Goal: Contribute content

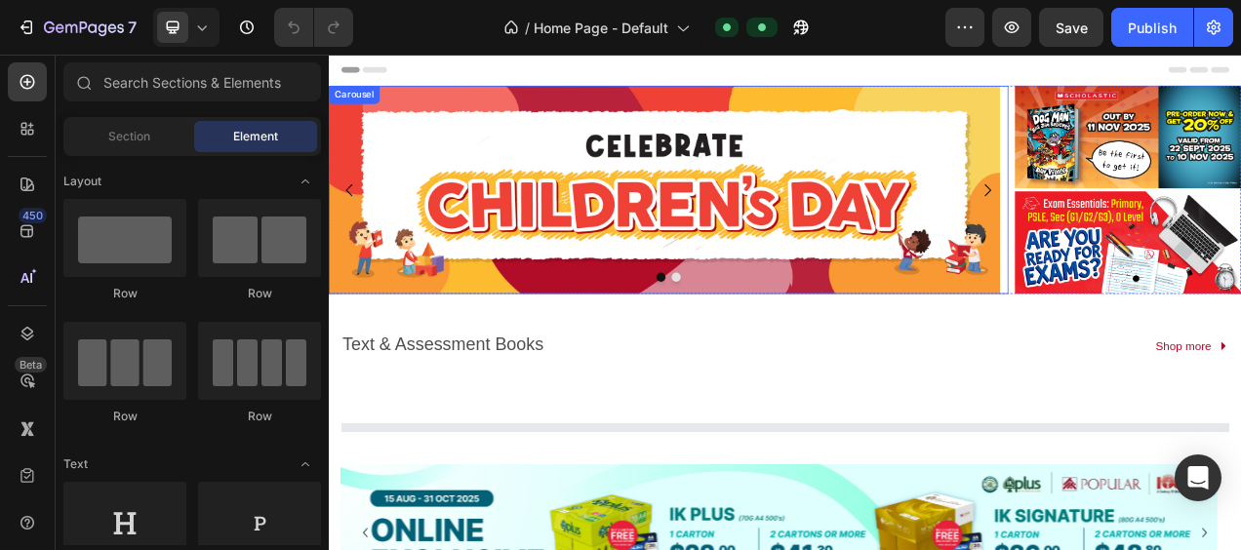
click at [769, 338] on button "Dot" at bounding box center [775, 341] width 12 height 12
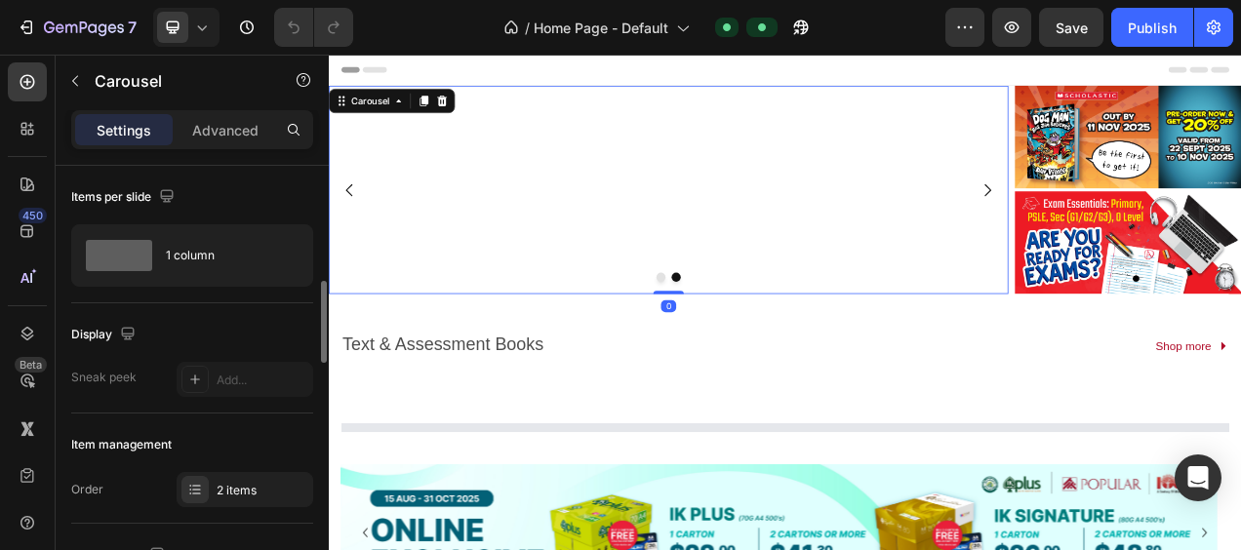
scroll to position [98, 0]
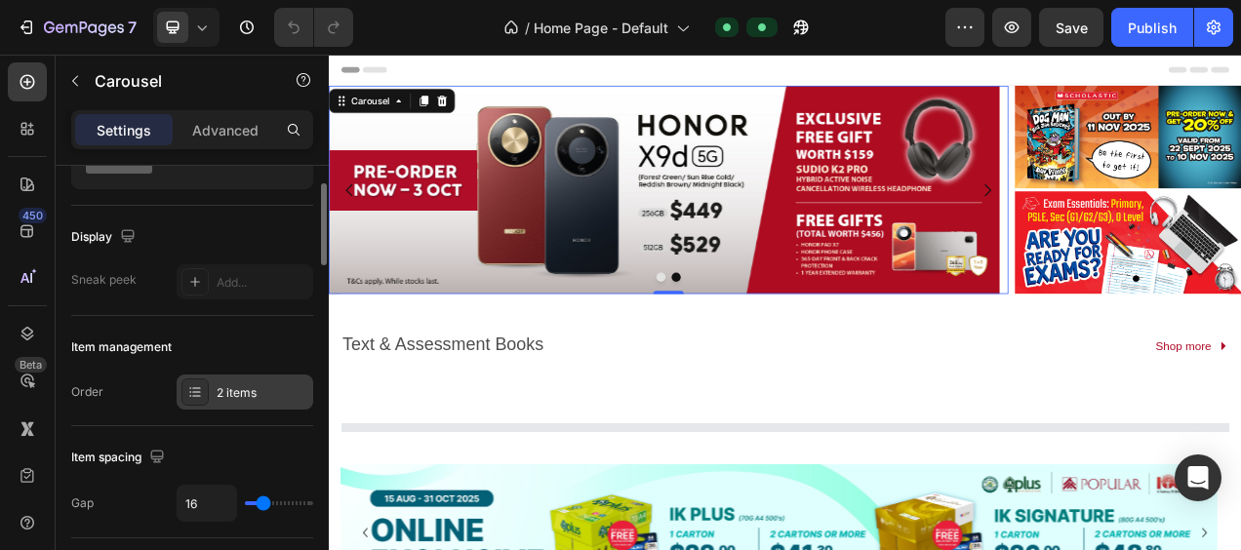
click at [260, 398] on div "2 items" at bounding box center [263, 393] width 92 height 18
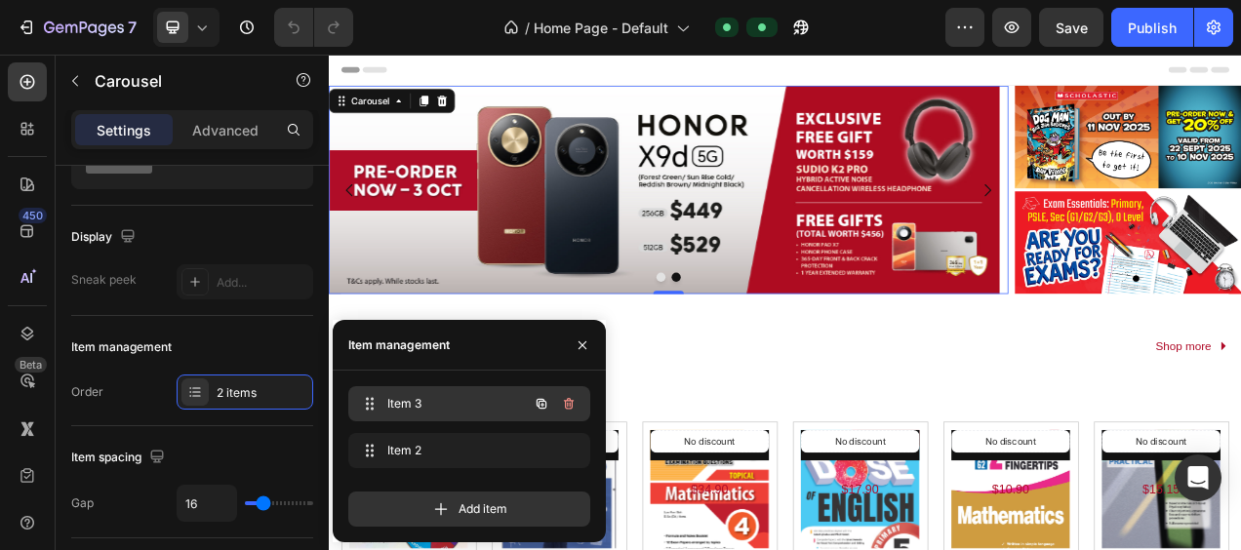
click at [420, 415] on div "Item 3 Item 3 Item 2 Item 2" at bounding box center [469, 431] width 242 height 90
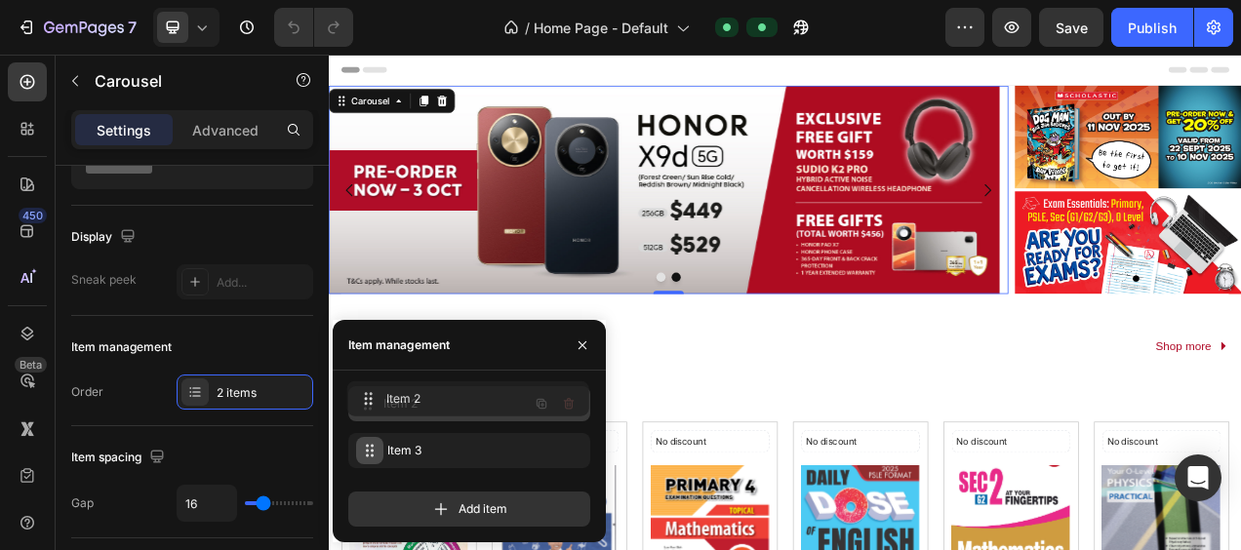
drag, startPoint x: 371, startPoint y: 452, endPoint x: 369, endPoint y: 400, distance: 51.7
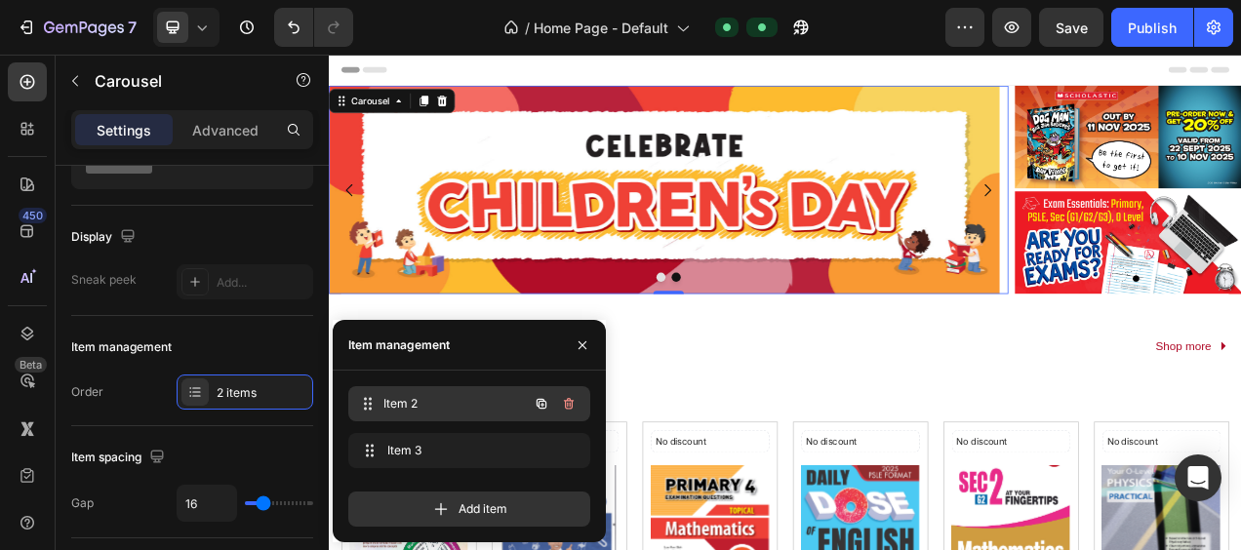
click at [440, 402] on span "Item 2" at bounding box center [455, 404] width 144 height 18
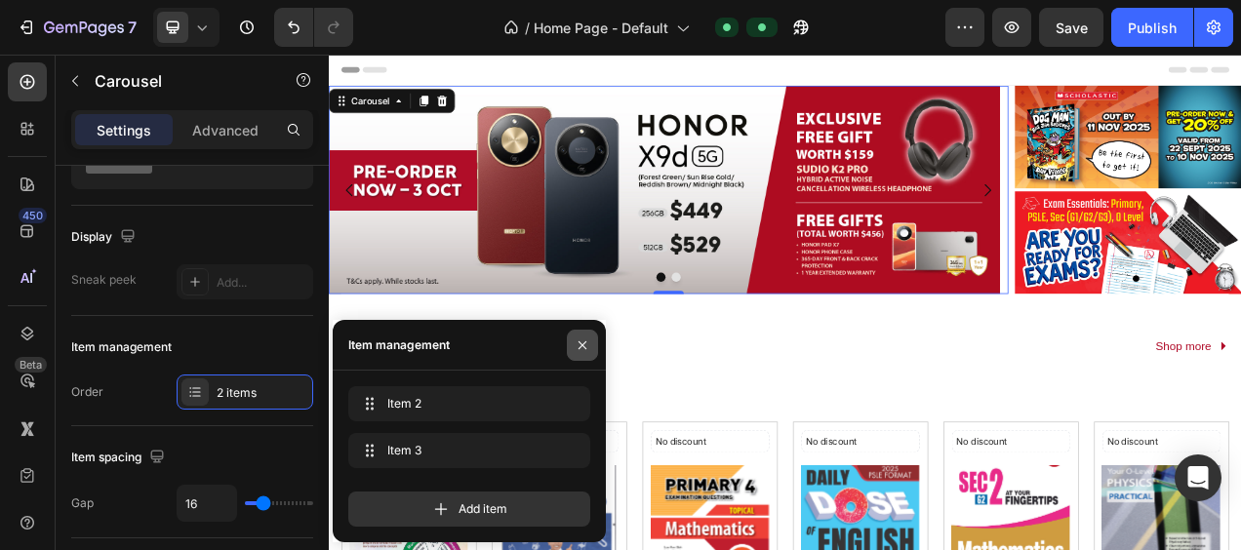
click at [581, 349] on icon "button" at bounding box center [583, 346] width 16 height 16
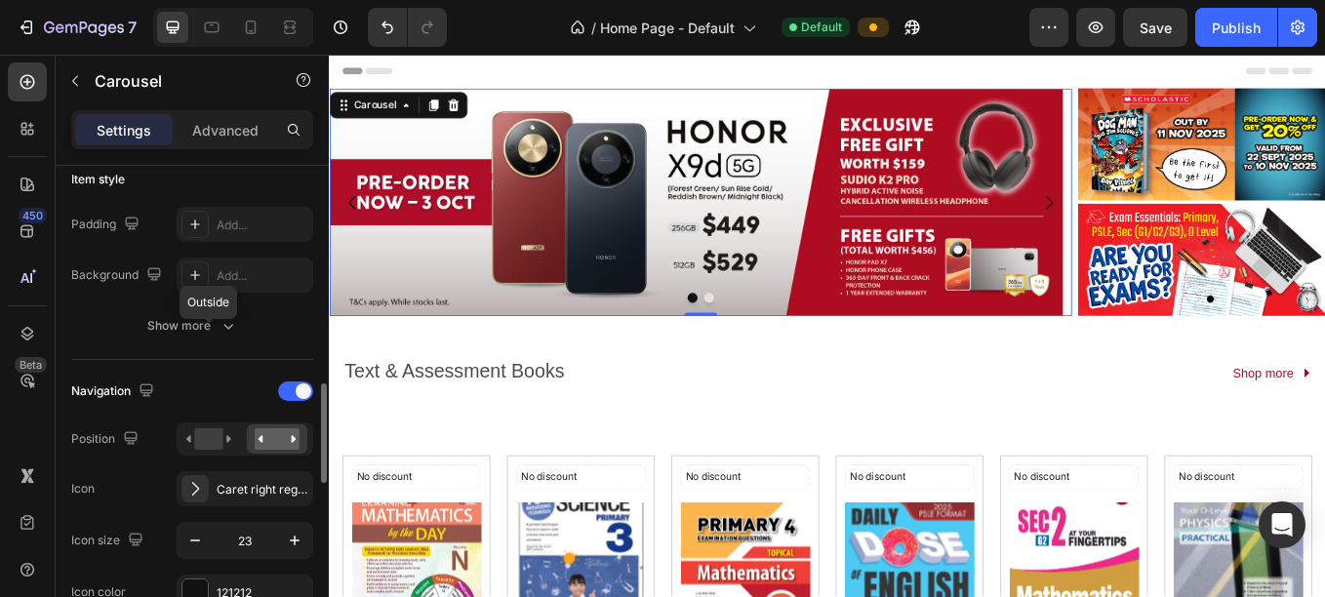
scroll to position [585, 0]
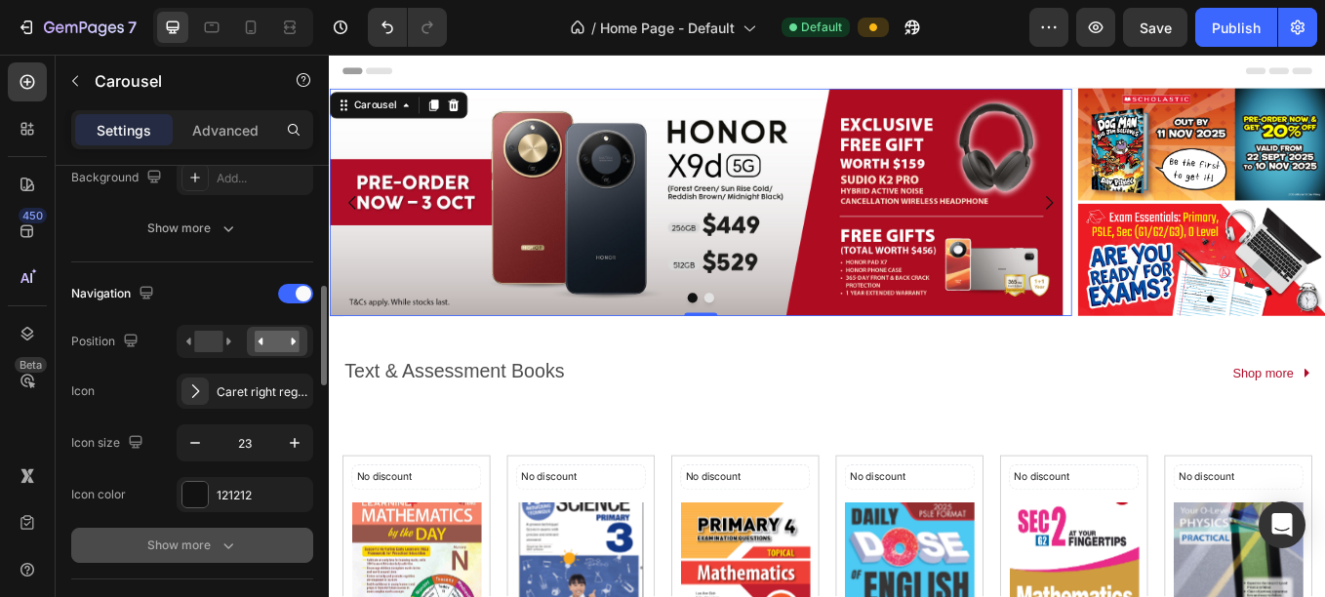
click at [195, 536] on div "Show more" at bounding box center [192, 546] width 91 height 20
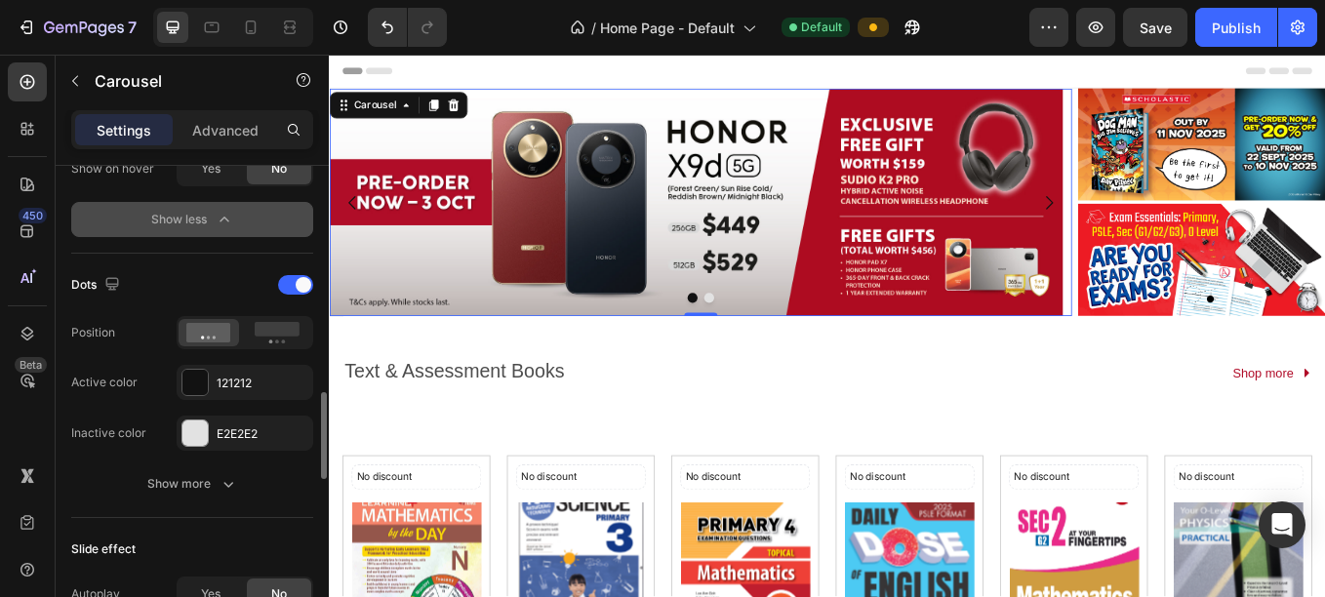
scroll to position [1366, 0]
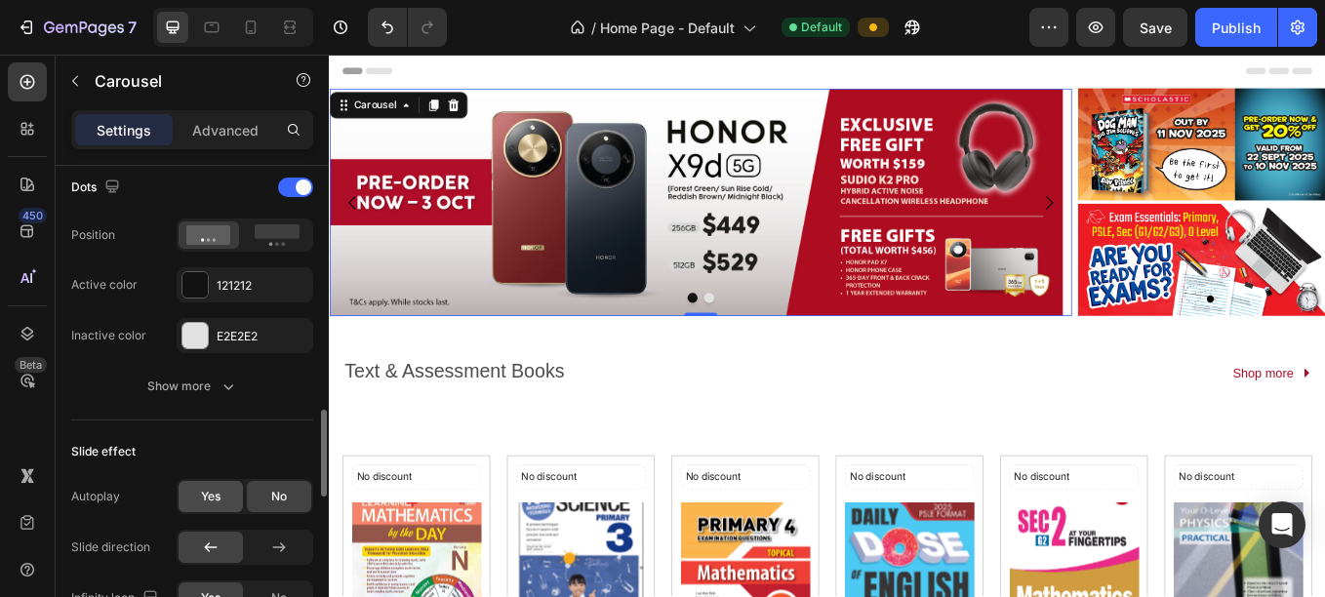
click at [215, 489] on span "Yes" at bounding box center [211, 497] width 20 height 18
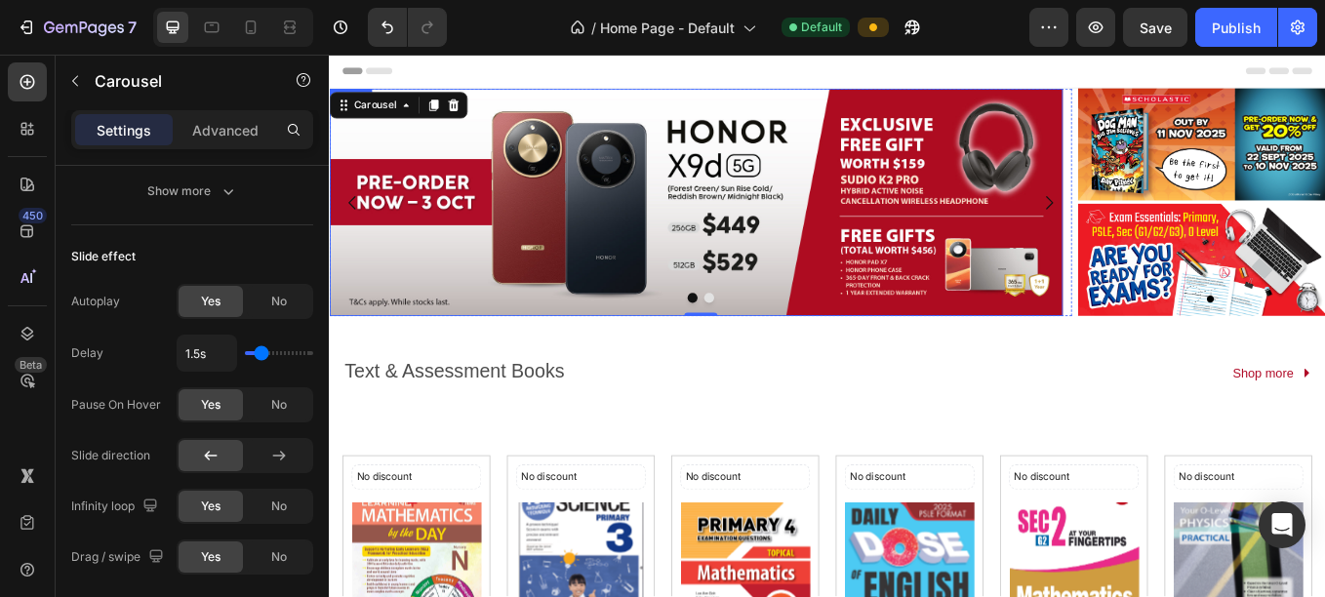
click at [687, 197] on img at bounding box center [760, 228] width 862 height 267
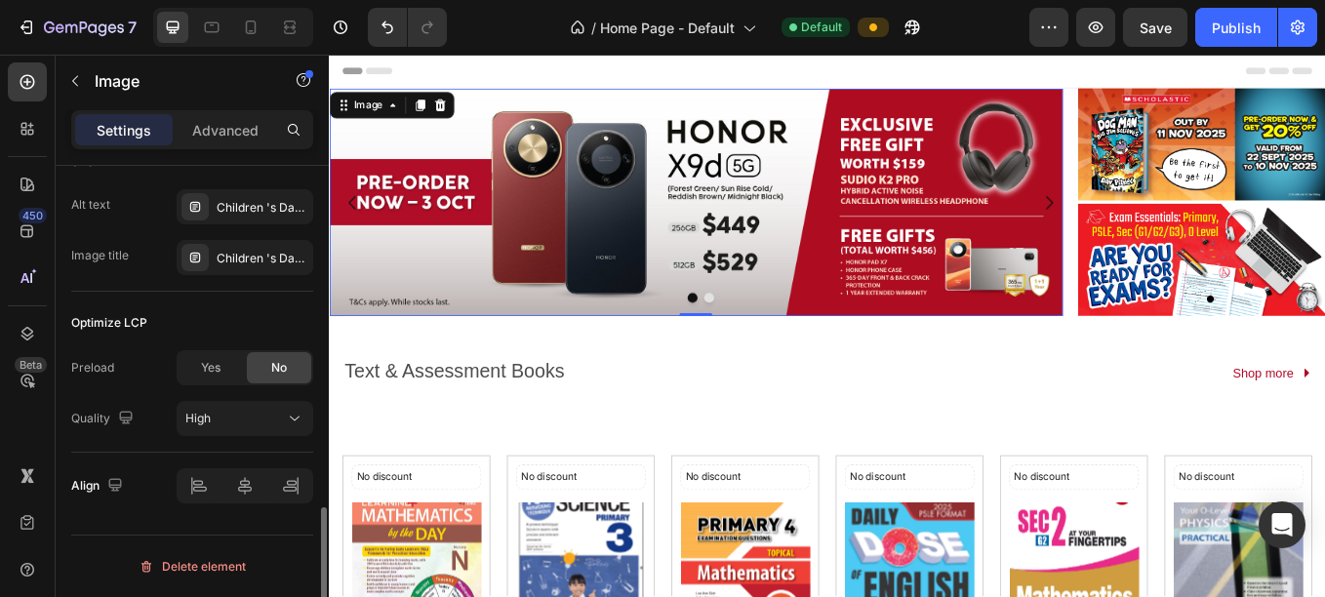
scroll to position [0, 0]
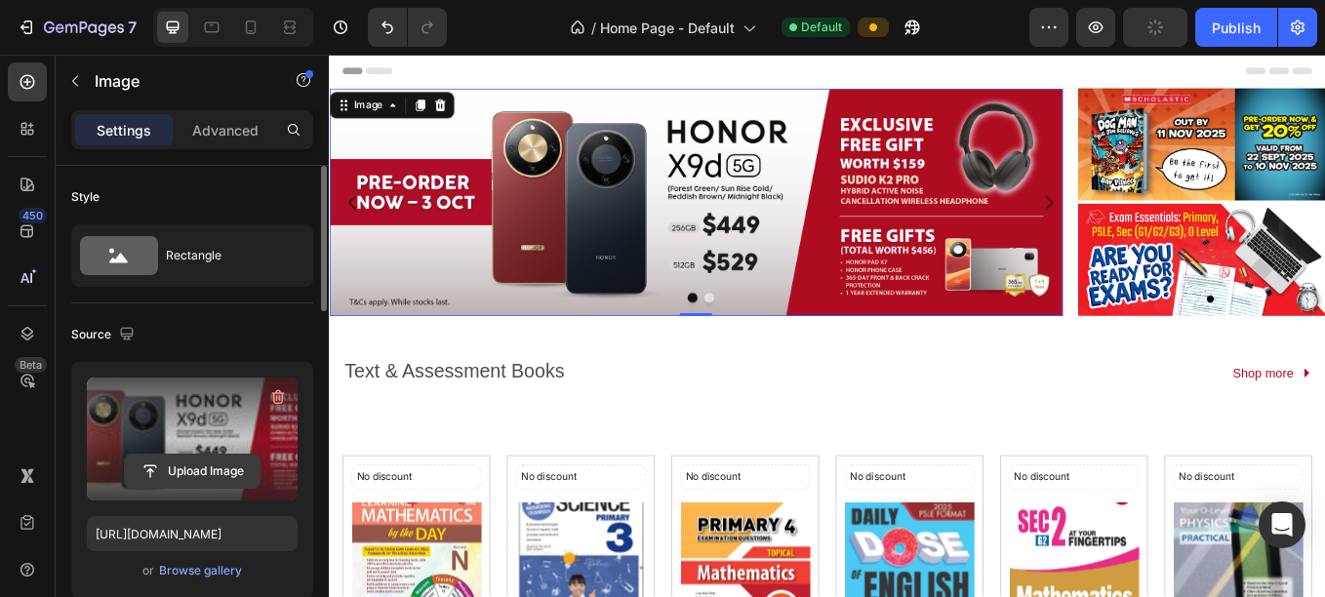
click at [140, 461] on input "file" at bounding box center [192, 471] width 135 height 33
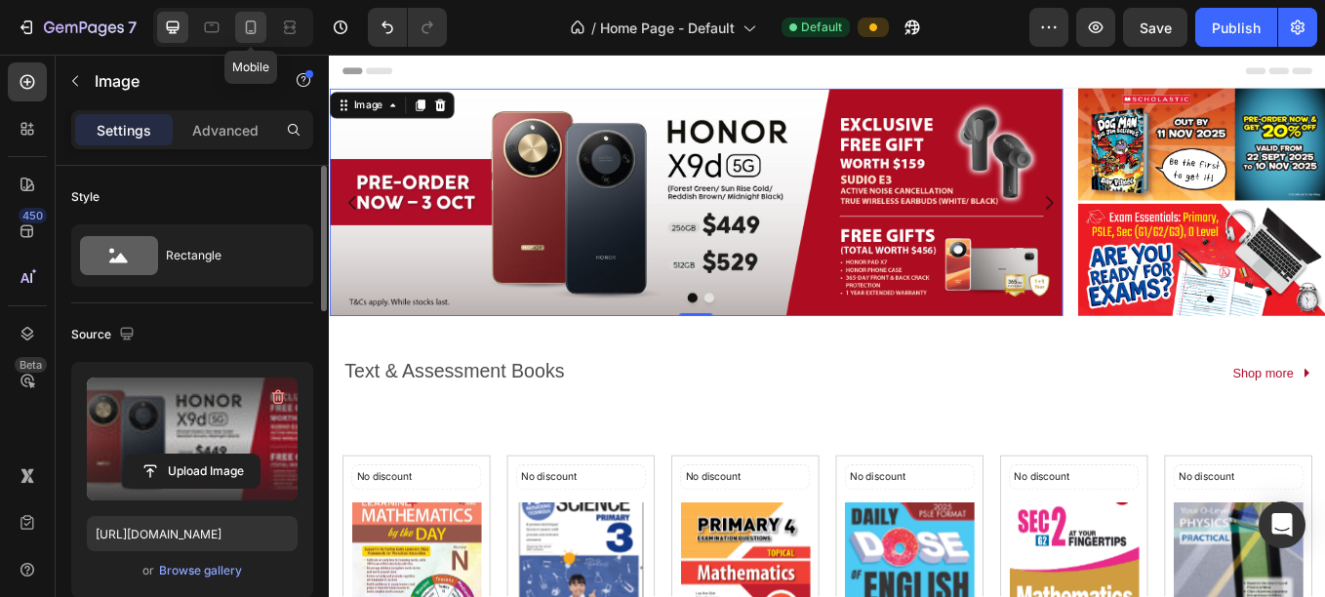
click at [242, 25] on icon at bounding box center [251, 28] width 20 height 20
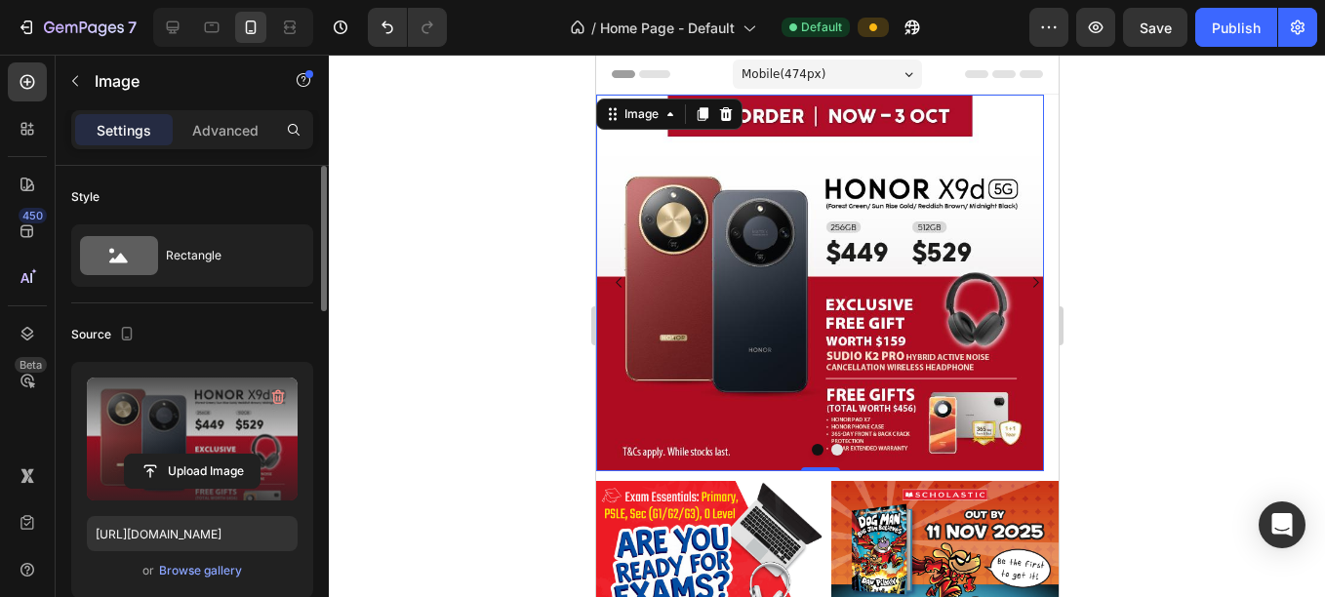
click at [834, 310] on img at bounding box center [819, 283] width 448 height 377
click at [184, 429] on label at bounding box center [192, 439] width 211 height 123
click at [184, 455] on input "file" at bounding box center [192, 471] width 135 height 33
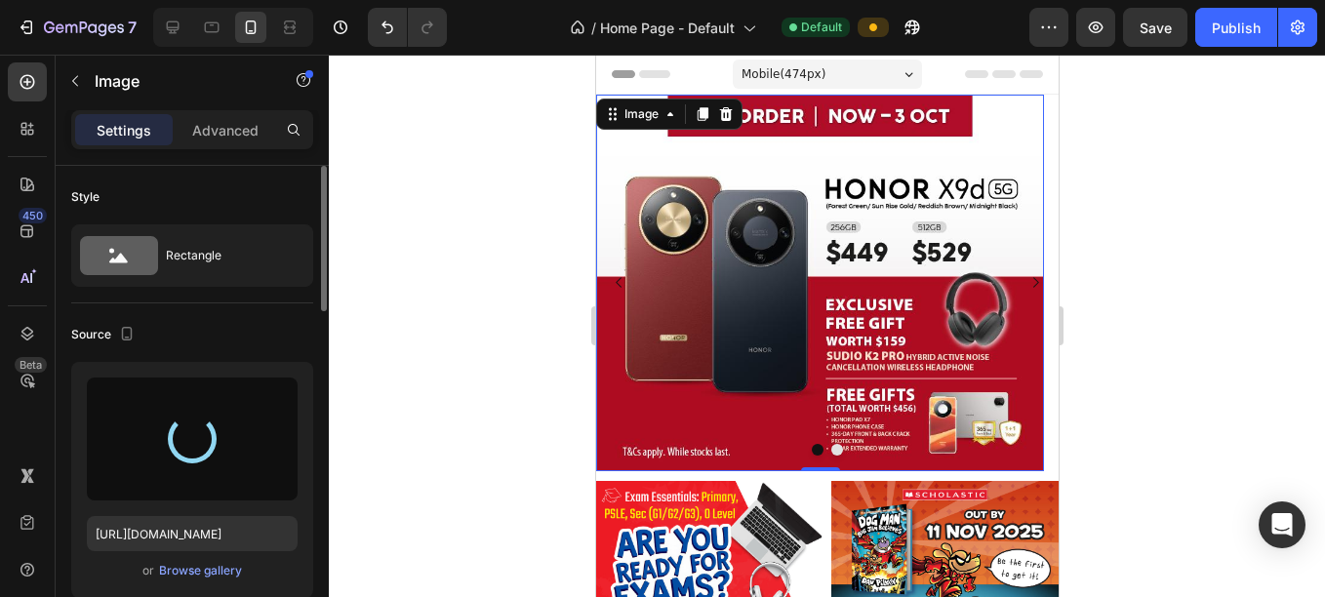
type input "[URL][DOMAIN_NAME]"
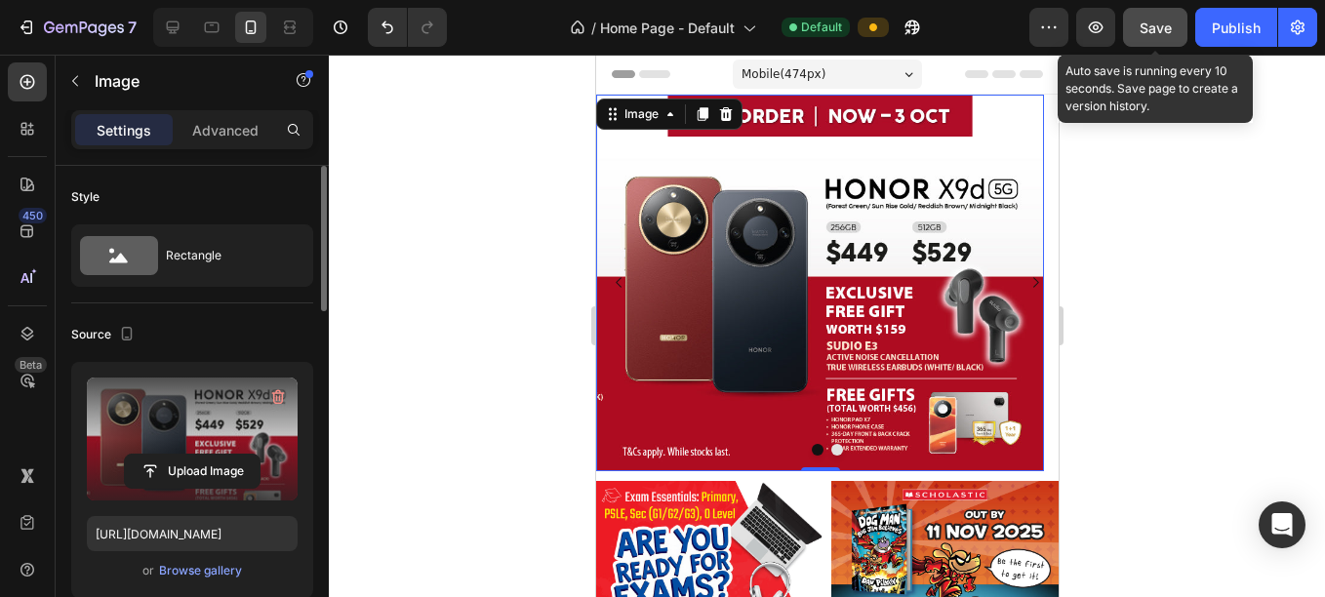
click at [1155, 36] on div "Save" at bounding box center [1156, 28] width 32 height 20
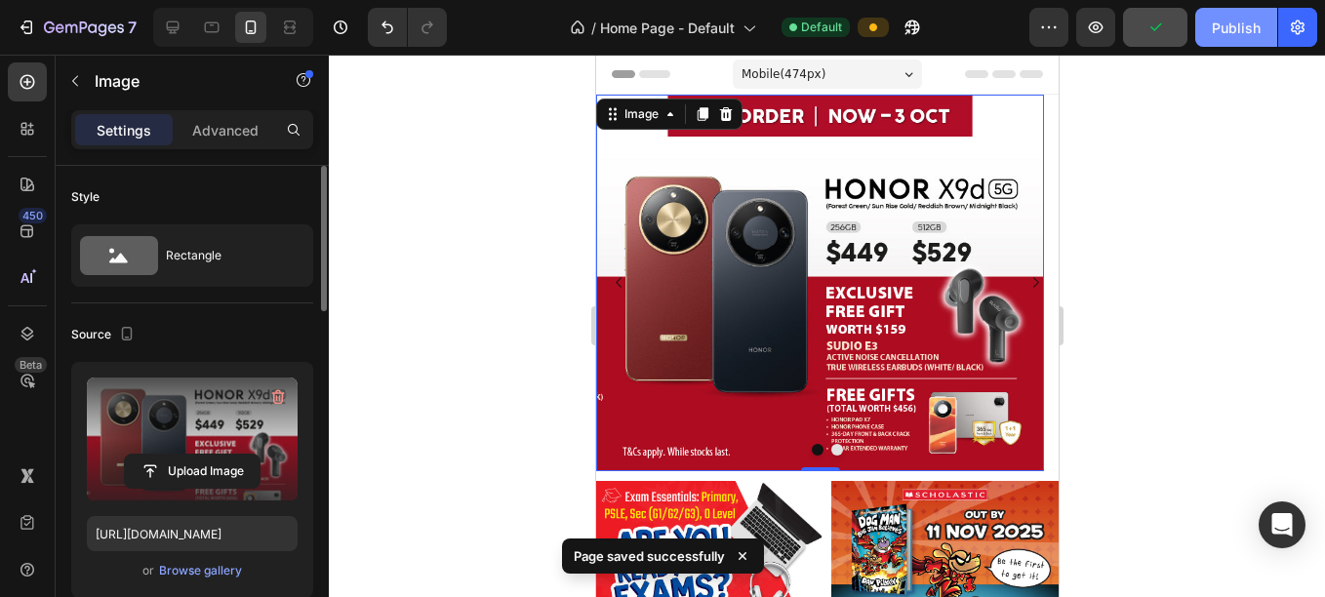
click at [1223, 33] on div "Publish" at bounding box center [1236, 28] width 49 height 20
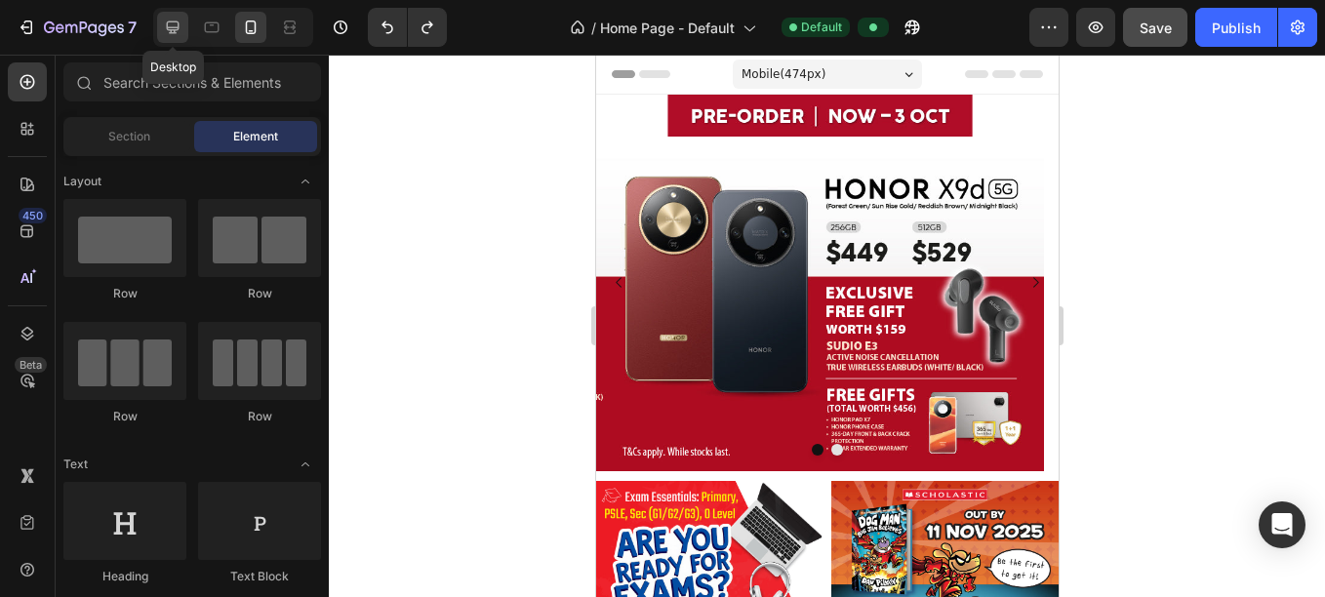
click at [161, 23] on div at bounding box center [172, 27] width 31 height 31
